Goal: Task Accomplishment & Management: Manage account settings

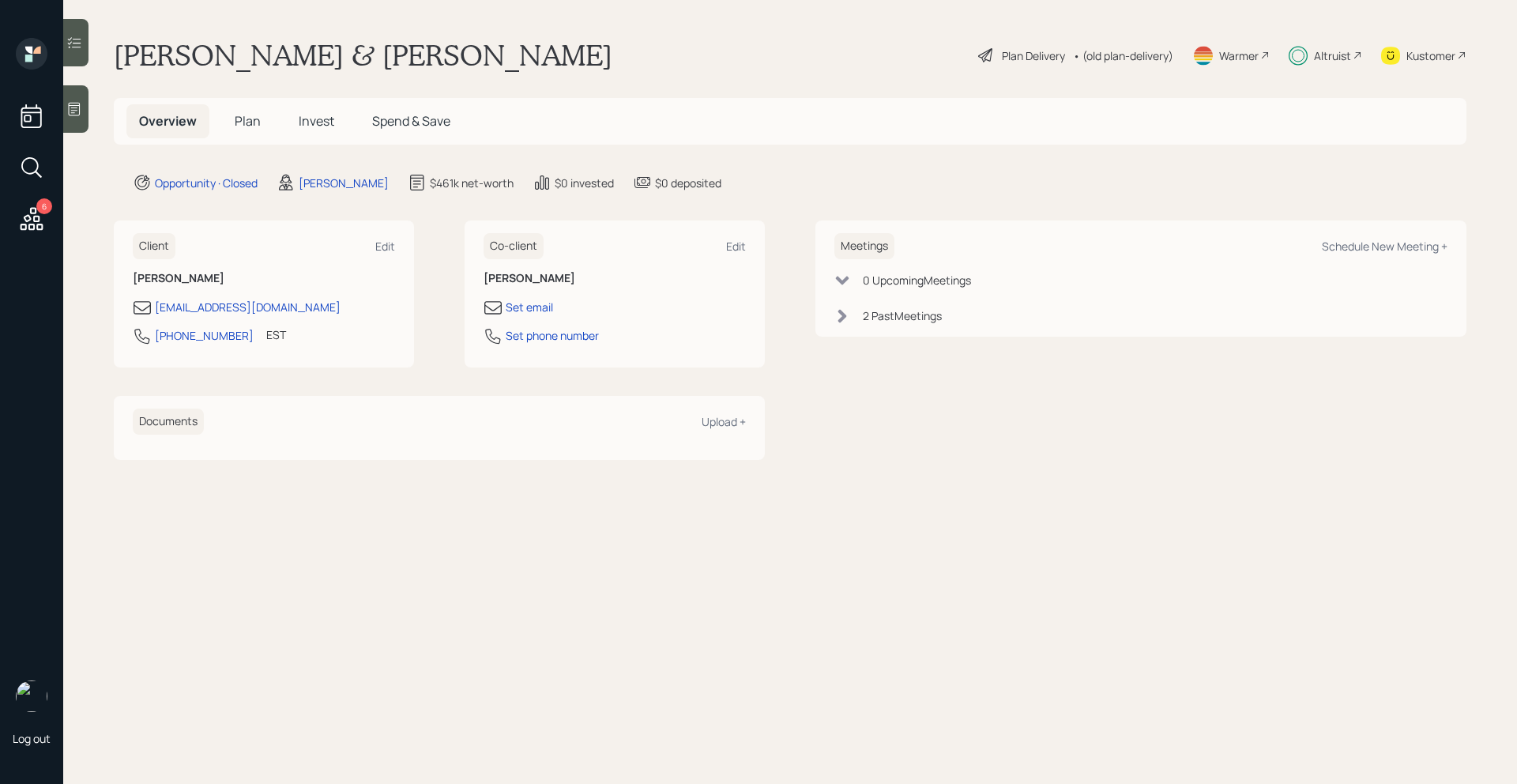
click at [315, 123] on span "Invest" at bounding box center [316, 121] width 36 height 17
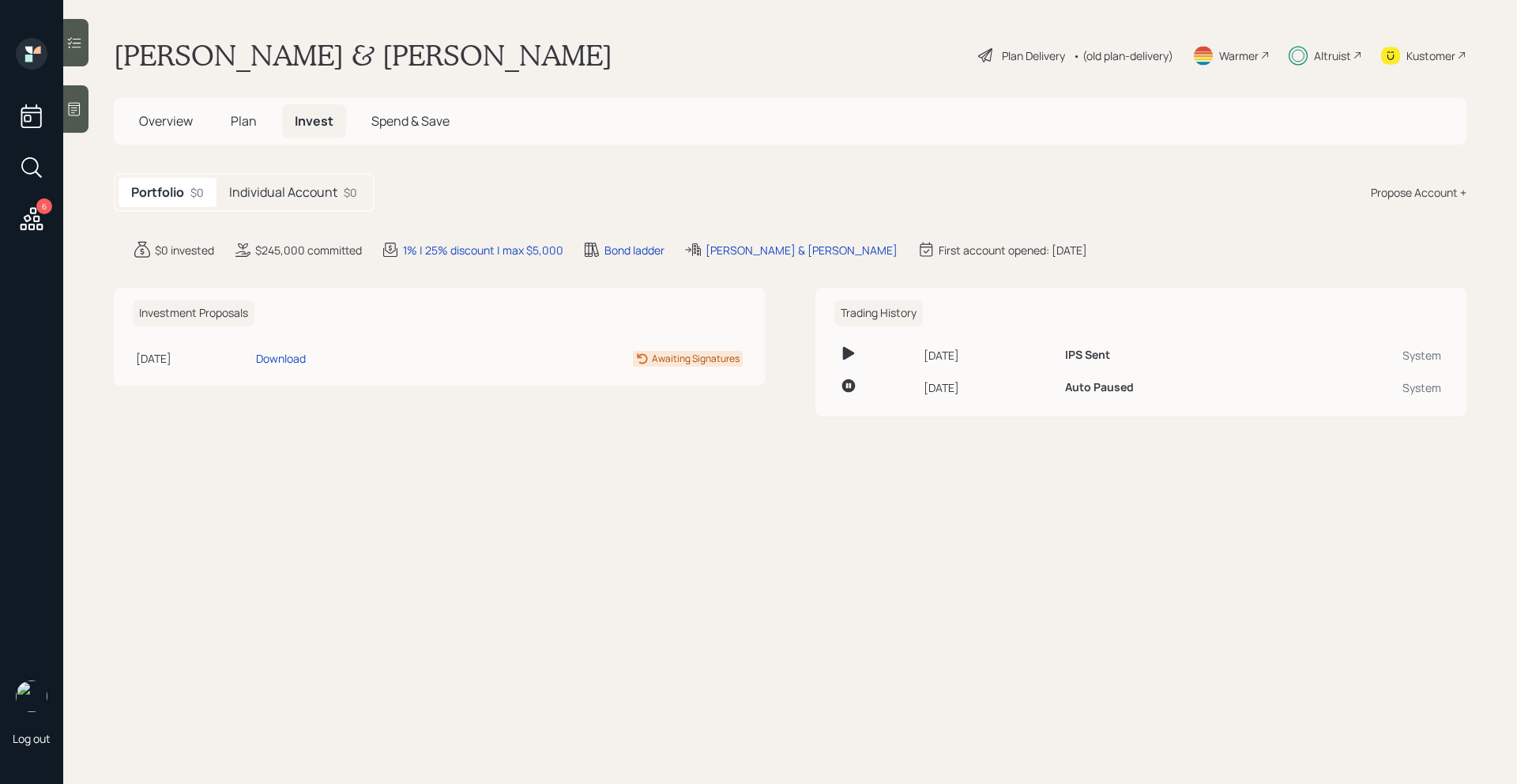
click at [342, 199] on div "Individual Account $0" at bounding box center [293, 192] width 154 height 29
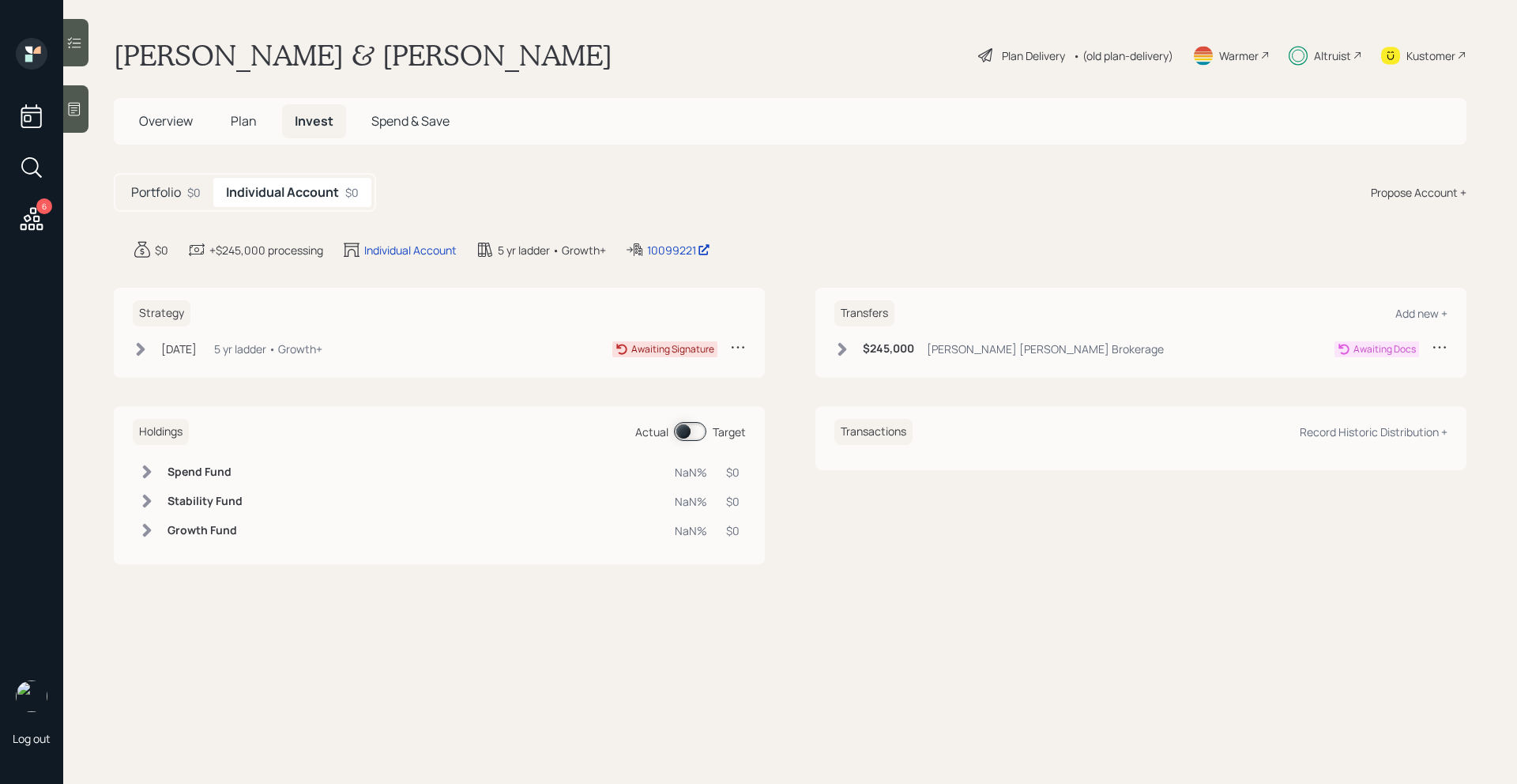
click at [173, 192] on h5 "Portfolio" at bounding box center [155, 192] width 49 height 15
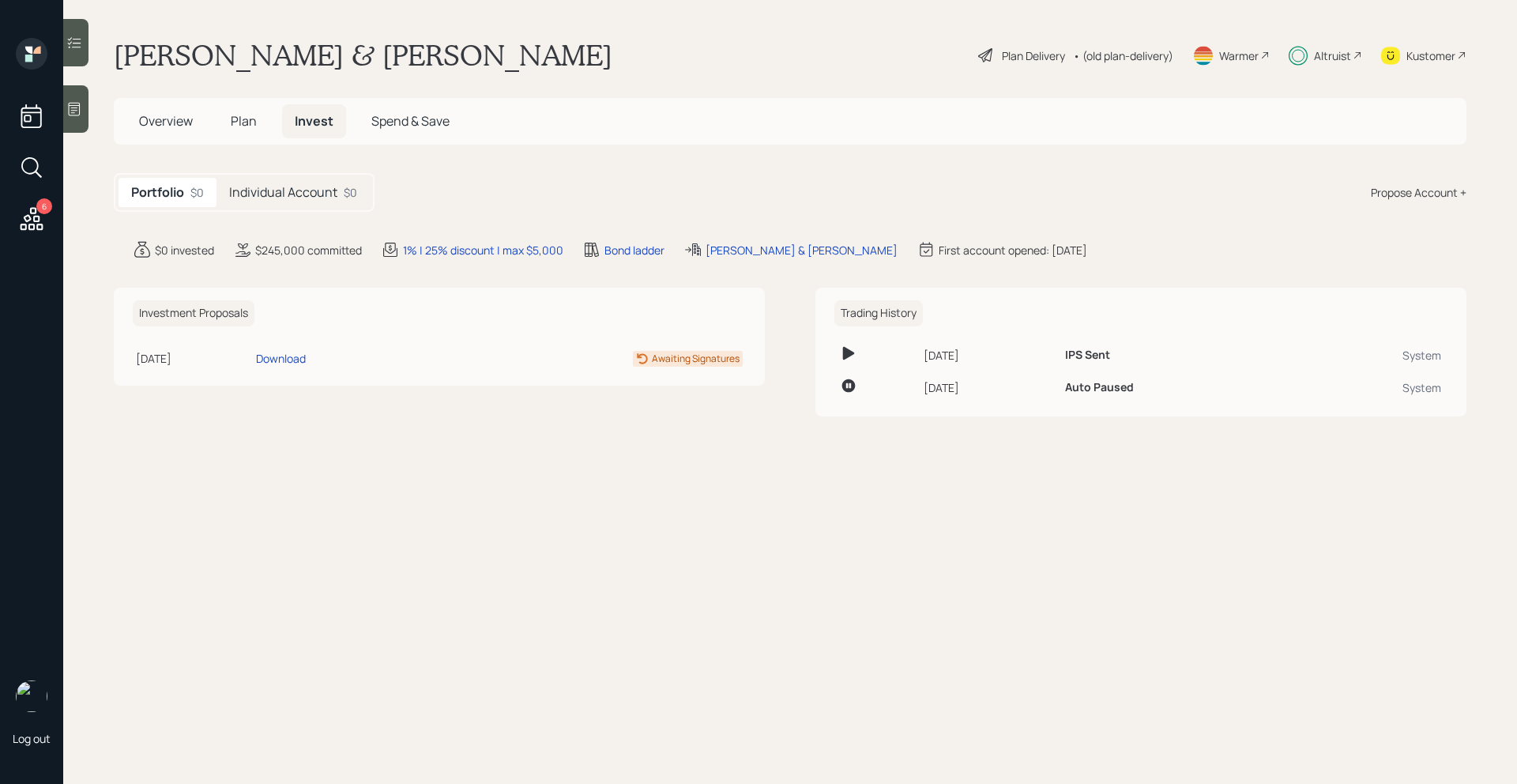
click at [1424, 52] on div "Kustomer" at bounding box center [1431, 56] width 49 height 16
click at [295, 207] on div "Individual Account $0" at bounding box center [293, 192] width 154 height 29
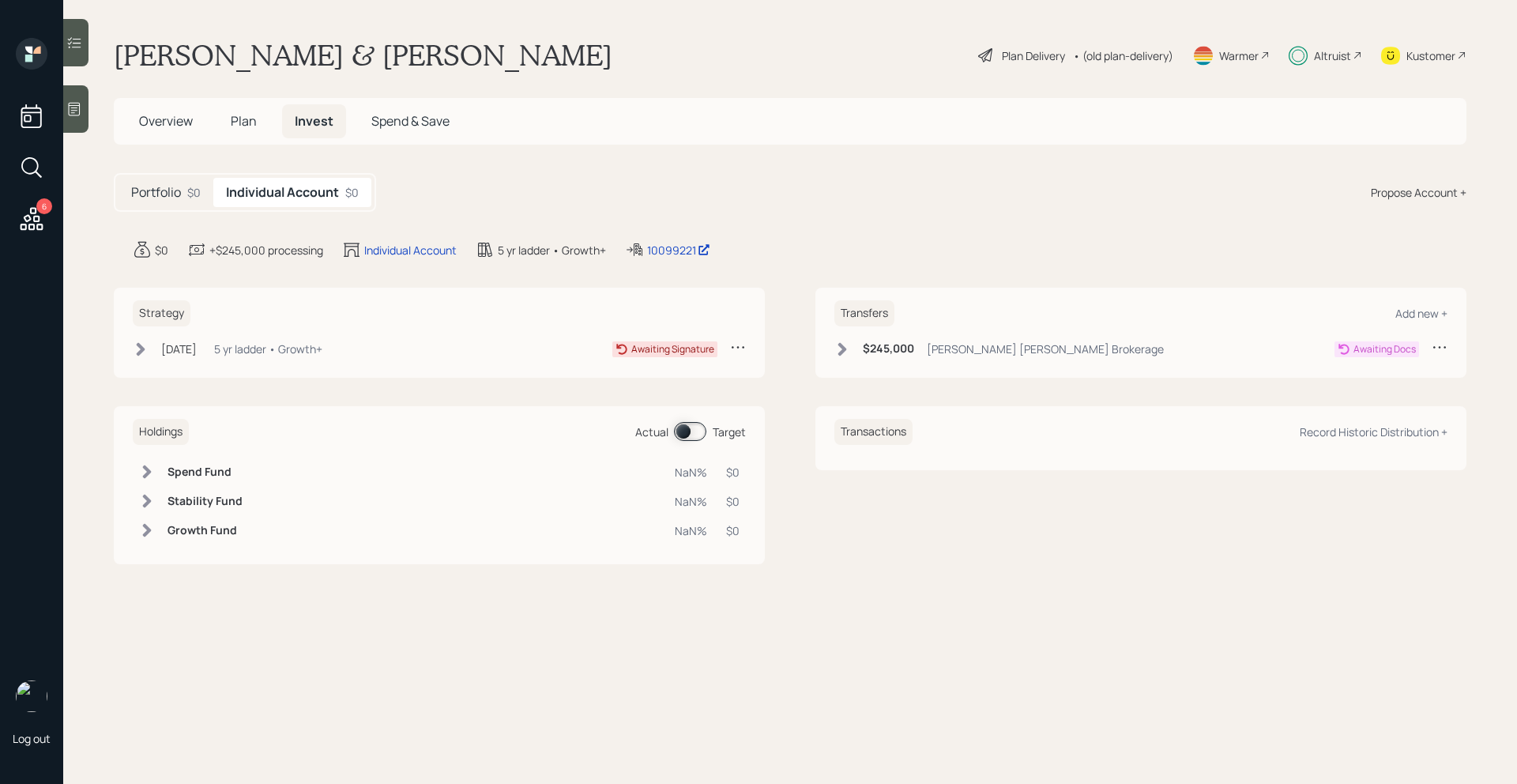
click at [1445, 350] on icon at bounding box center [1438, 346] width 16 height 16
click at [1376, 393] on div "Cancel Transfer" at bounding box center [1390, 392] width 113 height 15
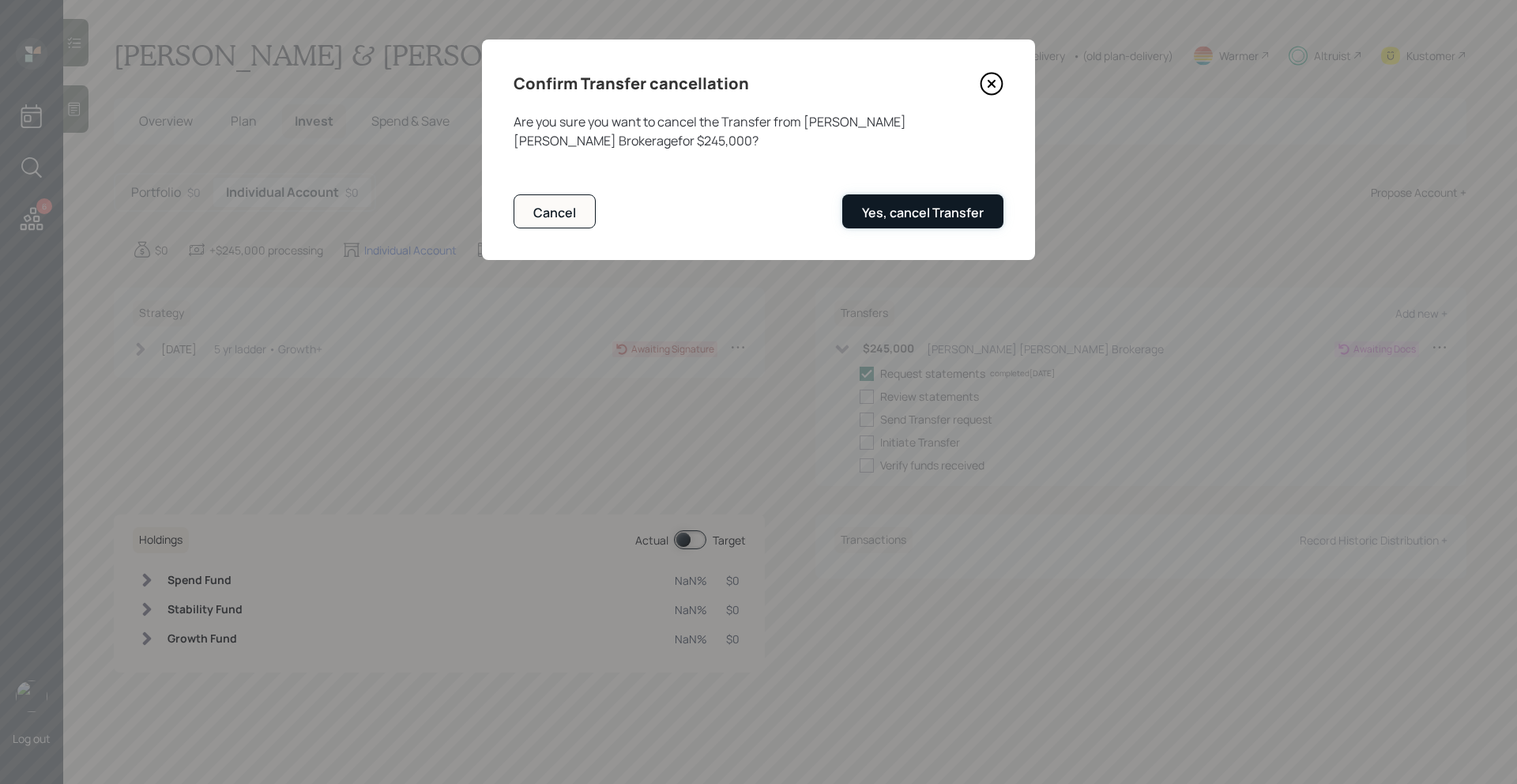
click at [962, 218] on div "Yes, cancel Transfer" at bounding box center [922, 212] width 122 height 17
